Goal: Communication & Community: Answer question/provide support

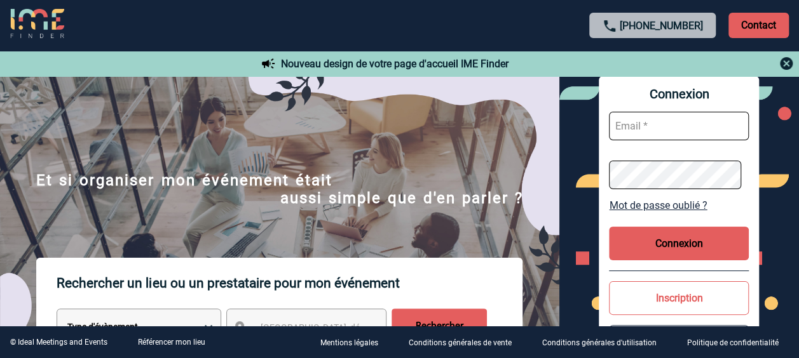
drag, startPoint x: 655, startPoint y: 130, endPoint x: 662, endPoint y: 133, distance: 7.7
click at [655, 130] on input "text" at bounding box center [679, 126] width 140 height 29
type input "valerie.gangloff@capgemini.com"
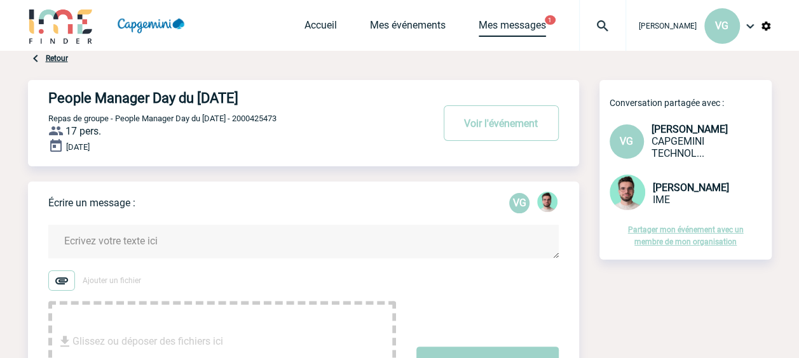
click at [510, 27] on link "Mes messages" at bounding box center [512, 28] width 67 height 18
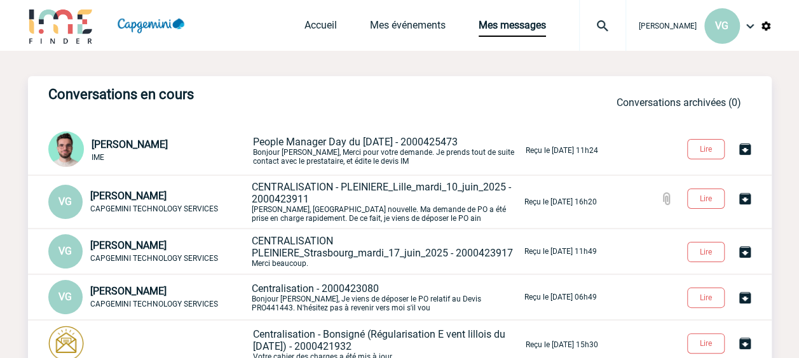
click at [275, 149] on p "People Manager Day du 30 septembre 2025 - 2000425473 Bonjour Valérie, Merci pou…" at bounding box center [388, 151] width 270 height 30
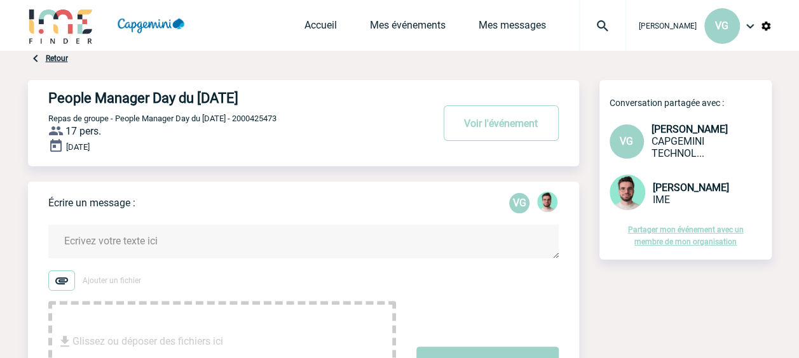
click at [235, 239] on textarea at bounding box center [303, 242] width 510 height 34
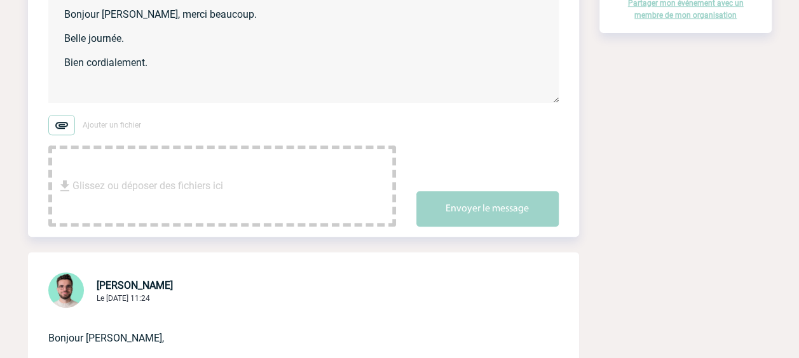
scroll to position [254, 0]
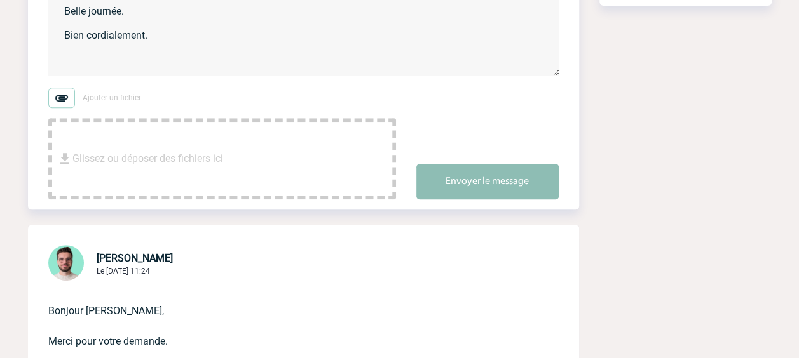
type textarea "Bonjour [PERSON_NAME], merci beaucoup. Belle journée. Bien cordialement."
click at [468, 187] on button "Envoyer le message" at bounding box center [487, 182] width 142 height 36
